Goal: Navigation & Orientation: Find specific page/section

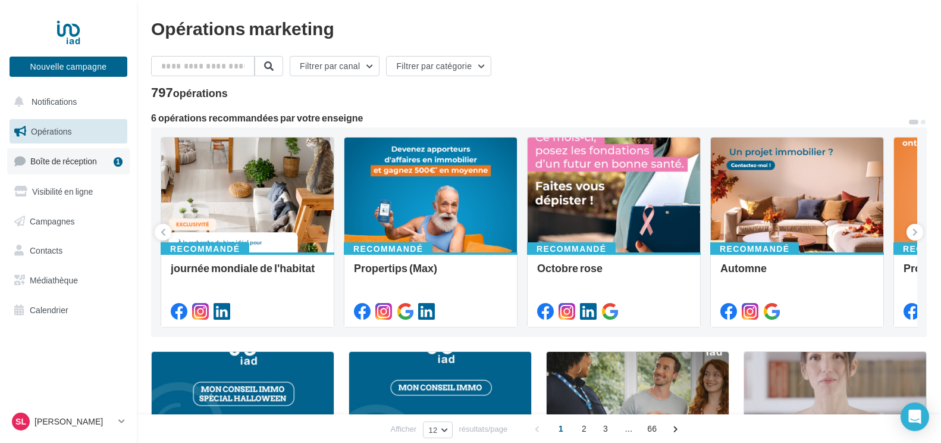
click at [78, 159] on span "Boîte de réception" at bounding box center [63, 161] width 67 height 10
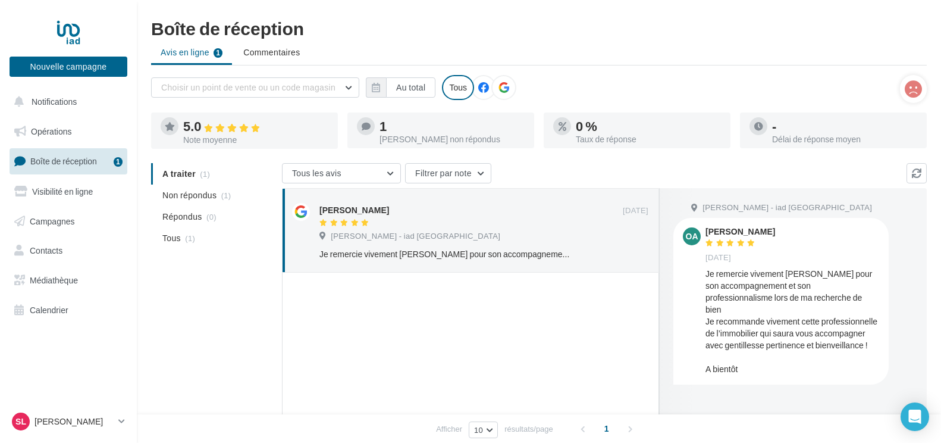
click at [78, 162] on span "Boîte de réception" at bounding box center [63, 161] width 67 height 10
